Goal: Download file/media

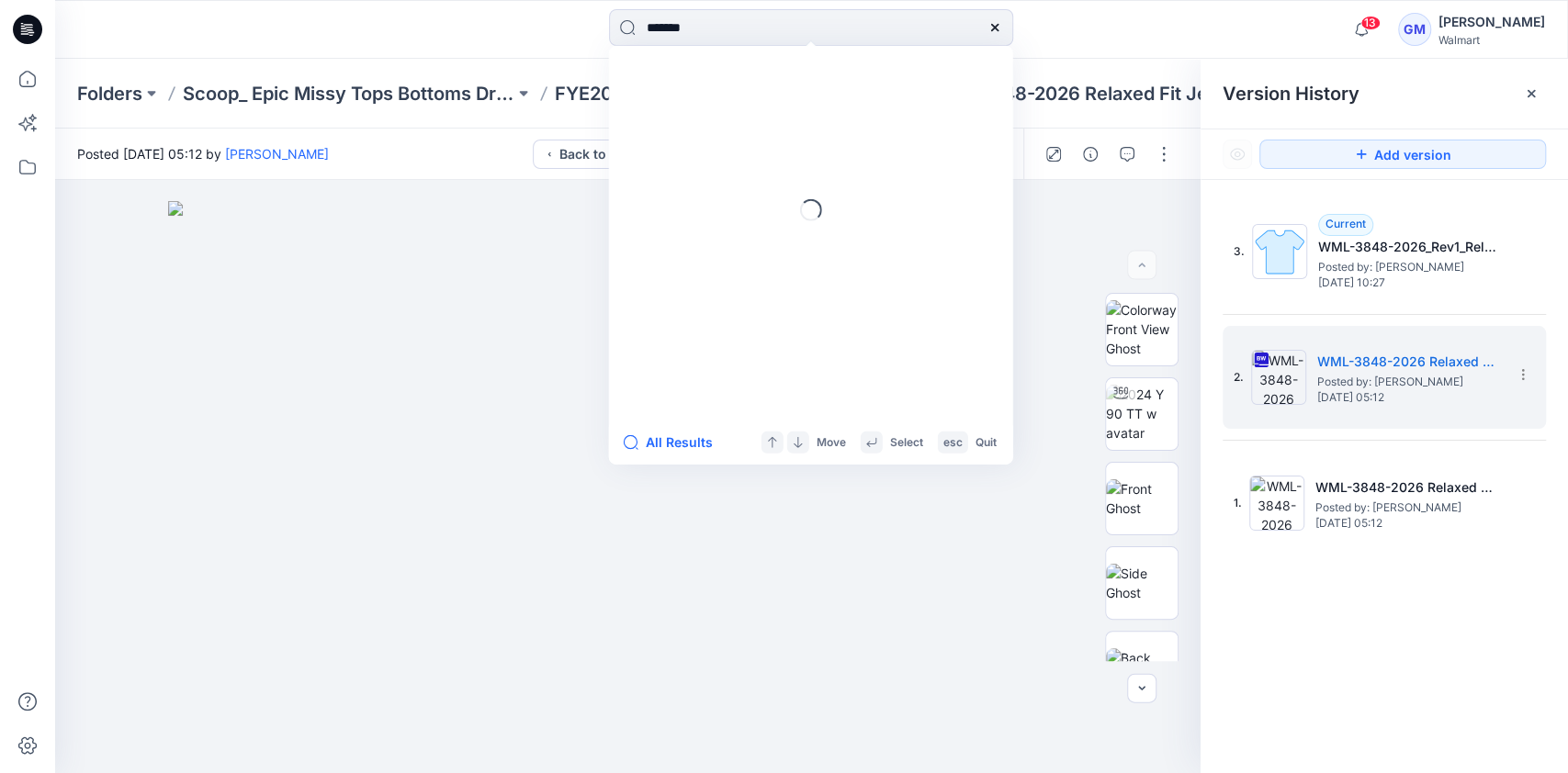
type input "********"
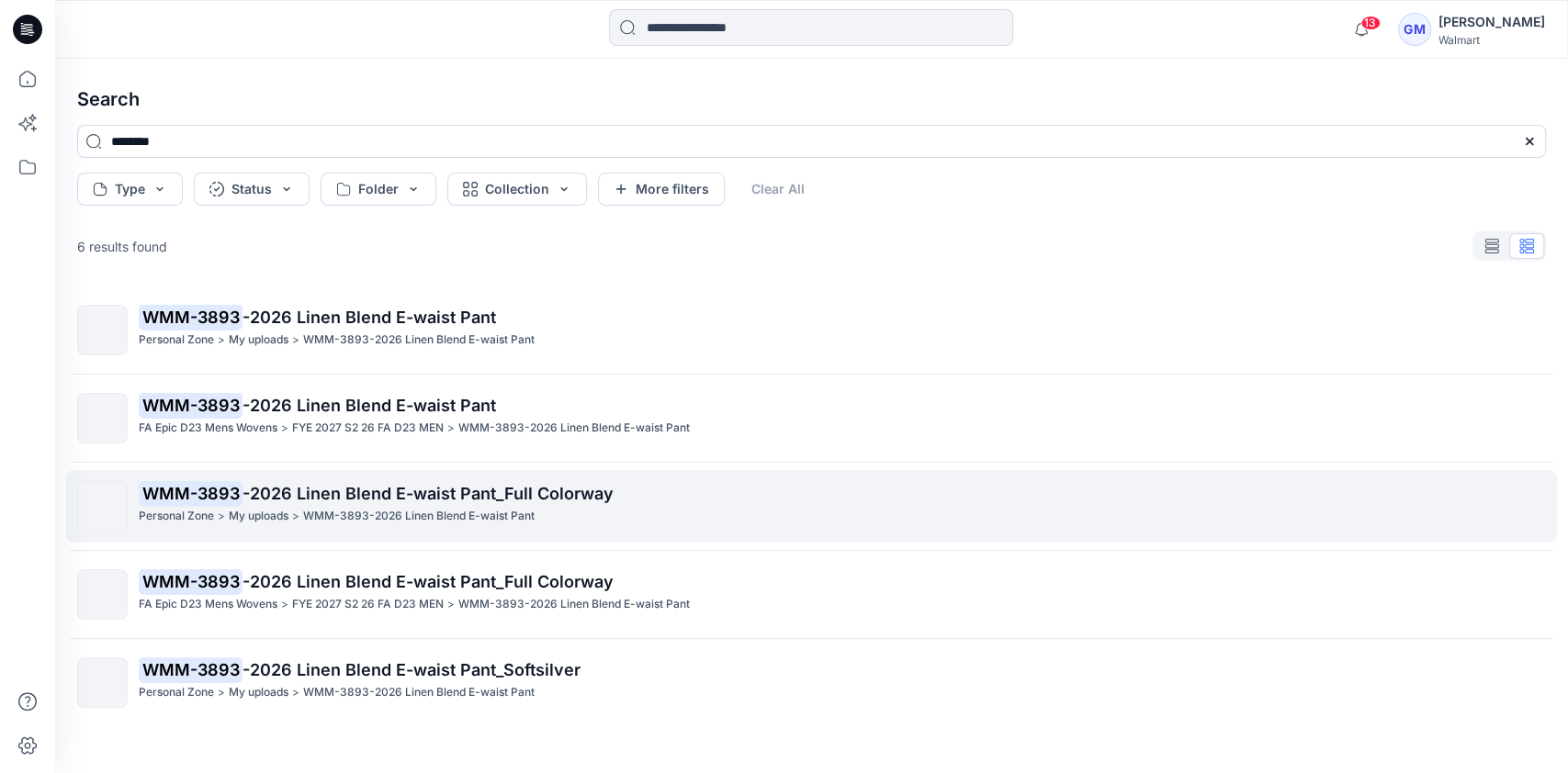
click at [513, 511] on p "WMM-3893-2026 Linen Blend E-waist Pant" at bounding box center [419, 517] width 231 height 20
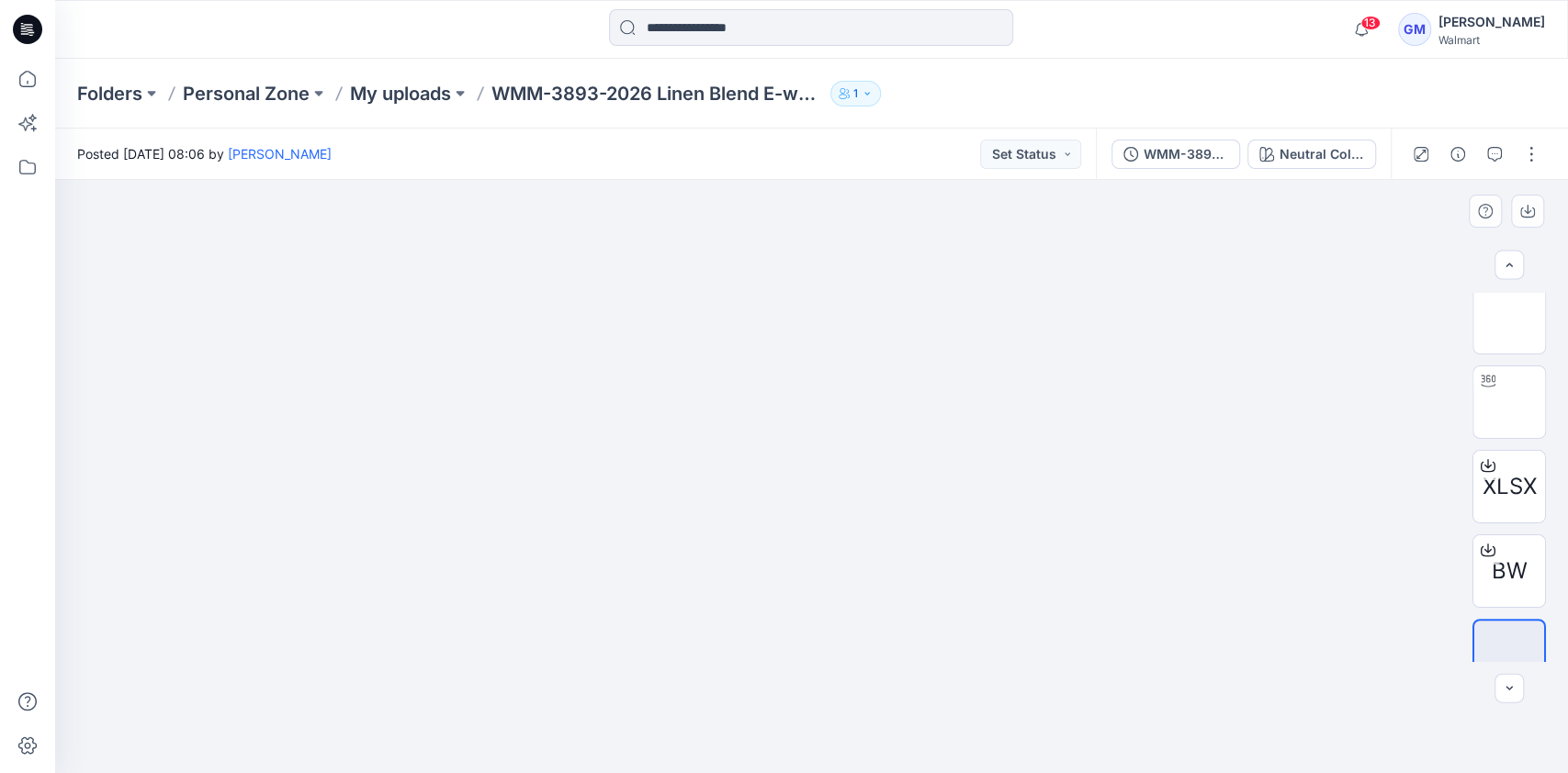
scroll to position [297, 0]
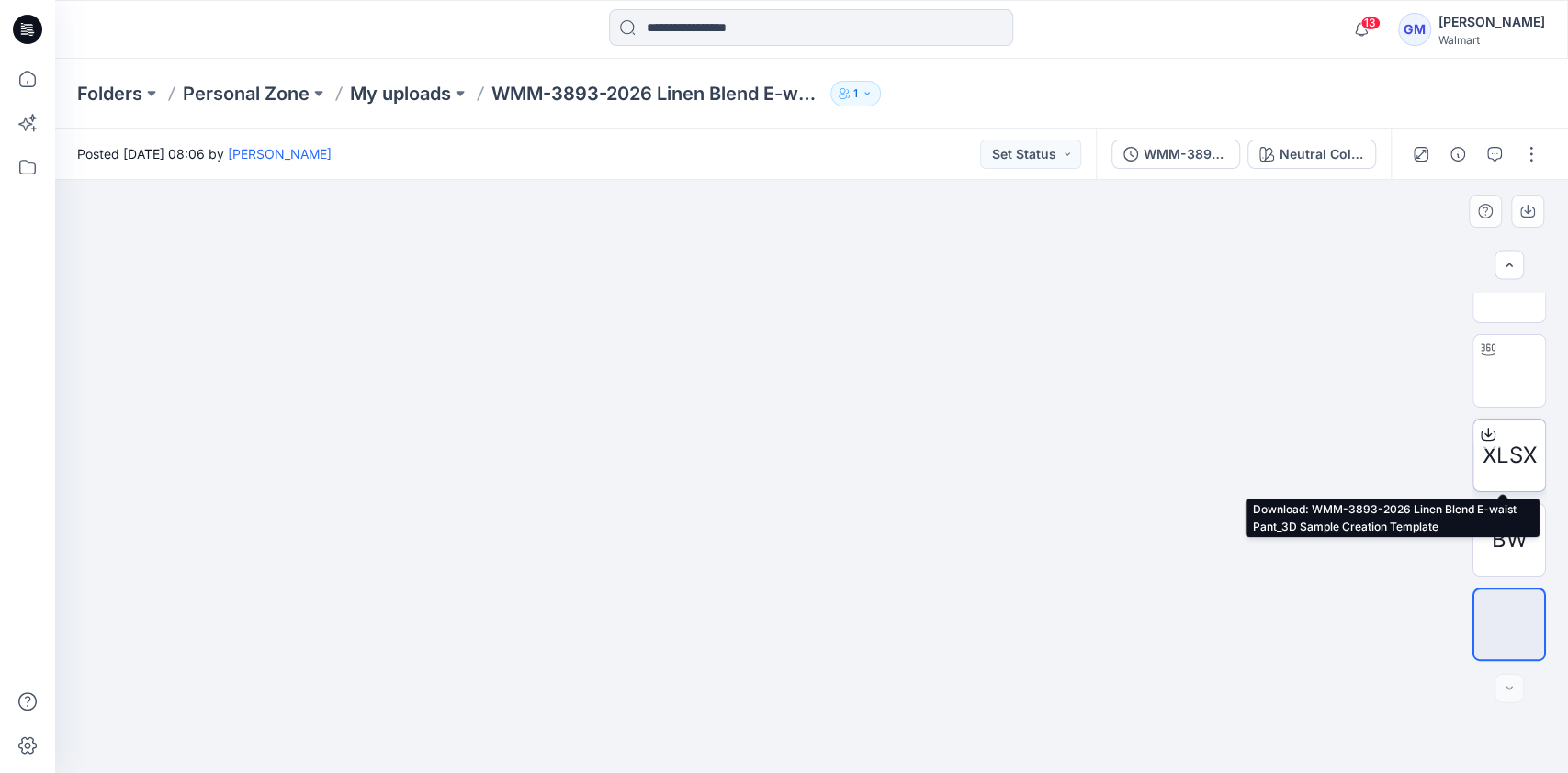
click at [1501, 439] on span "XLSX" at bounding box center [1510, 455] width 54 height 33
